Goal: Connect with others: Connect with others

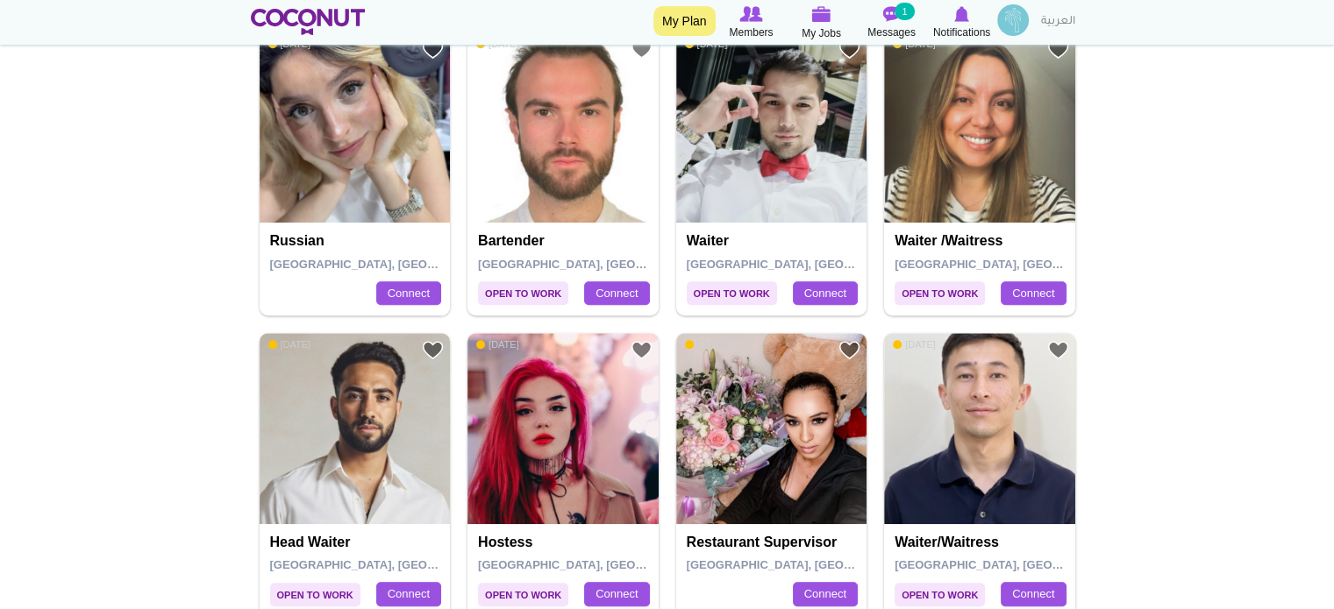
scroll to position [964, 0]
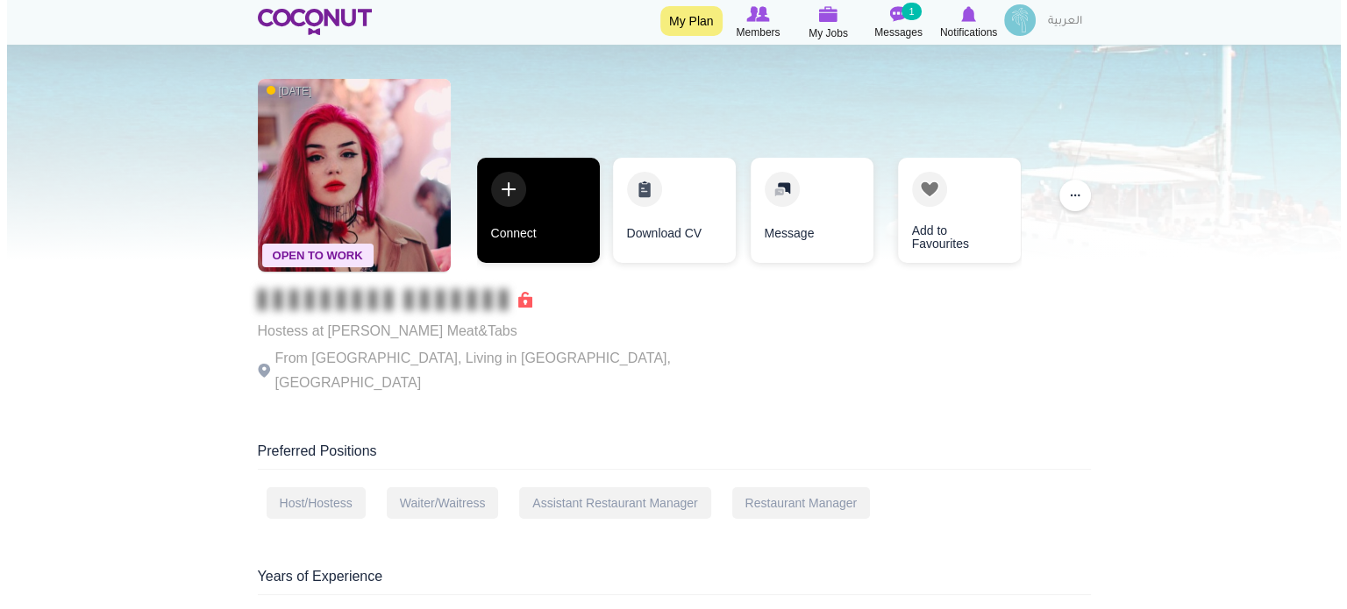
scroll to position [175, 0]
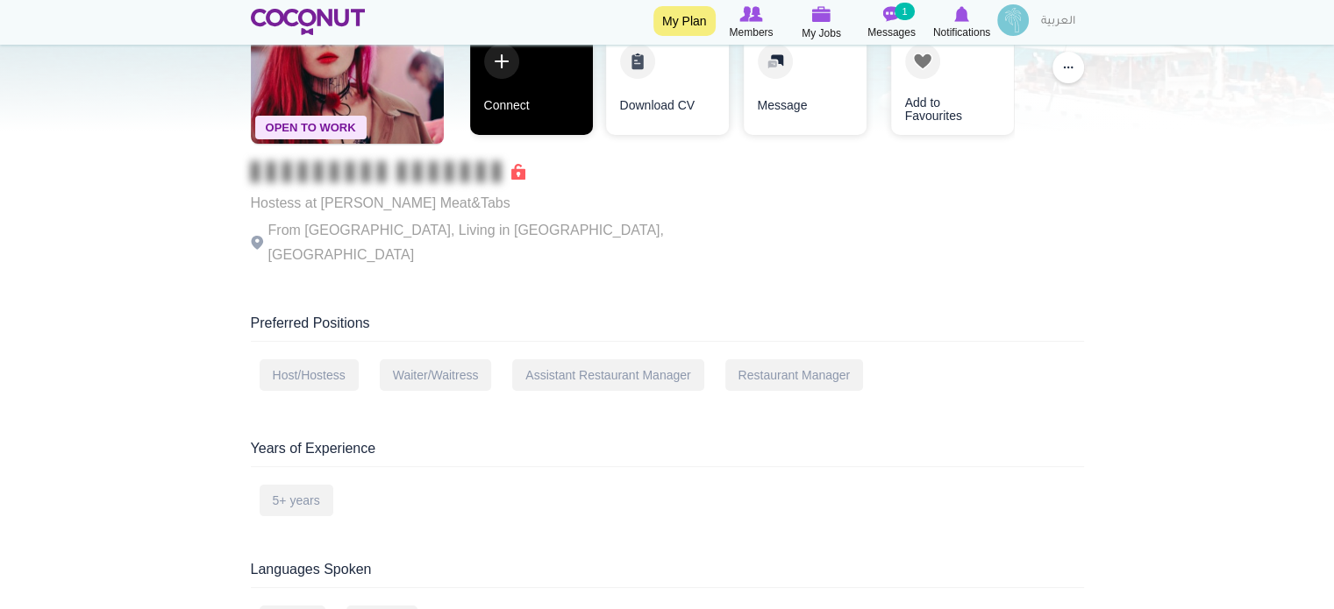
click at [568, 104] on link "Connect" at bounding box center [531, 82] width 123 height 105
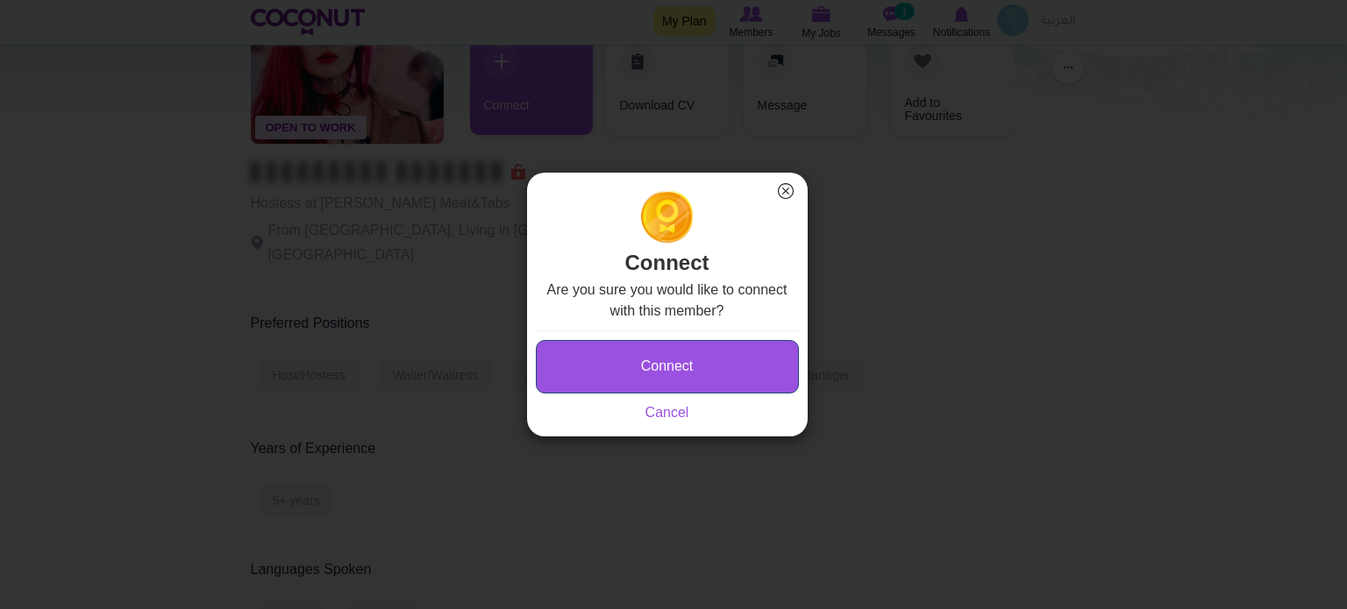
click at [678, 371] on button "Connect" at bounding box center [667, 366] width 263 height 53
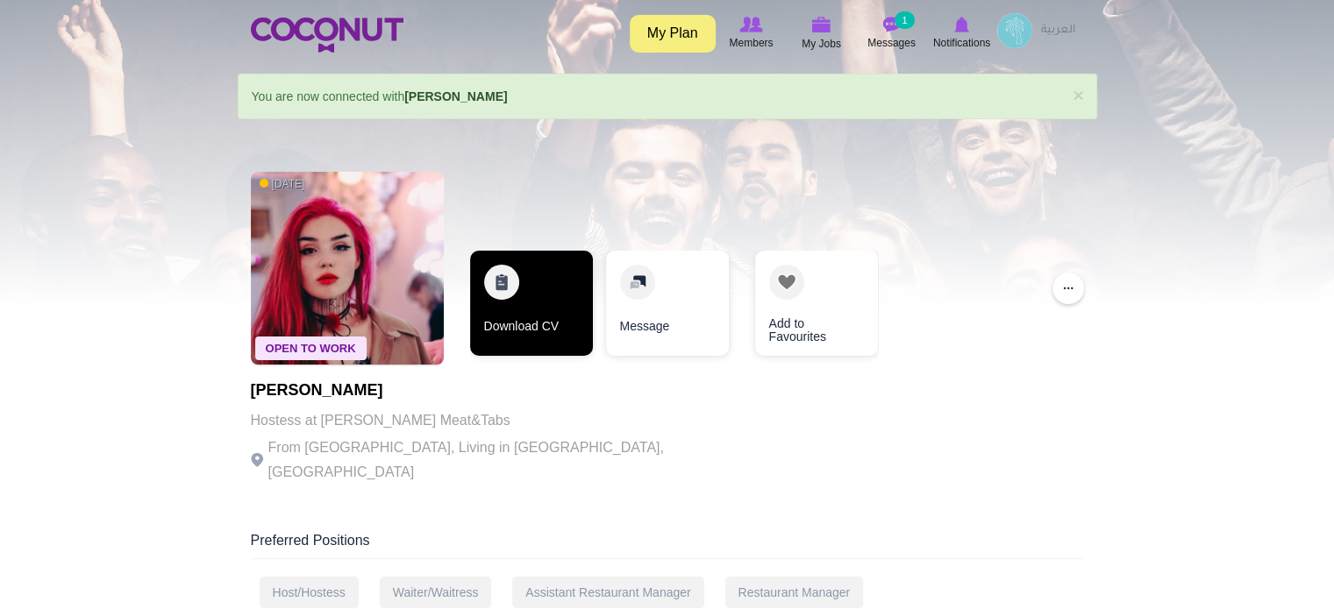
click at [511, 269] on link "Download CV" at bounding box center [531, 303] width 123 height 105
